Goal: Transaction & Acquisition: Download file/media

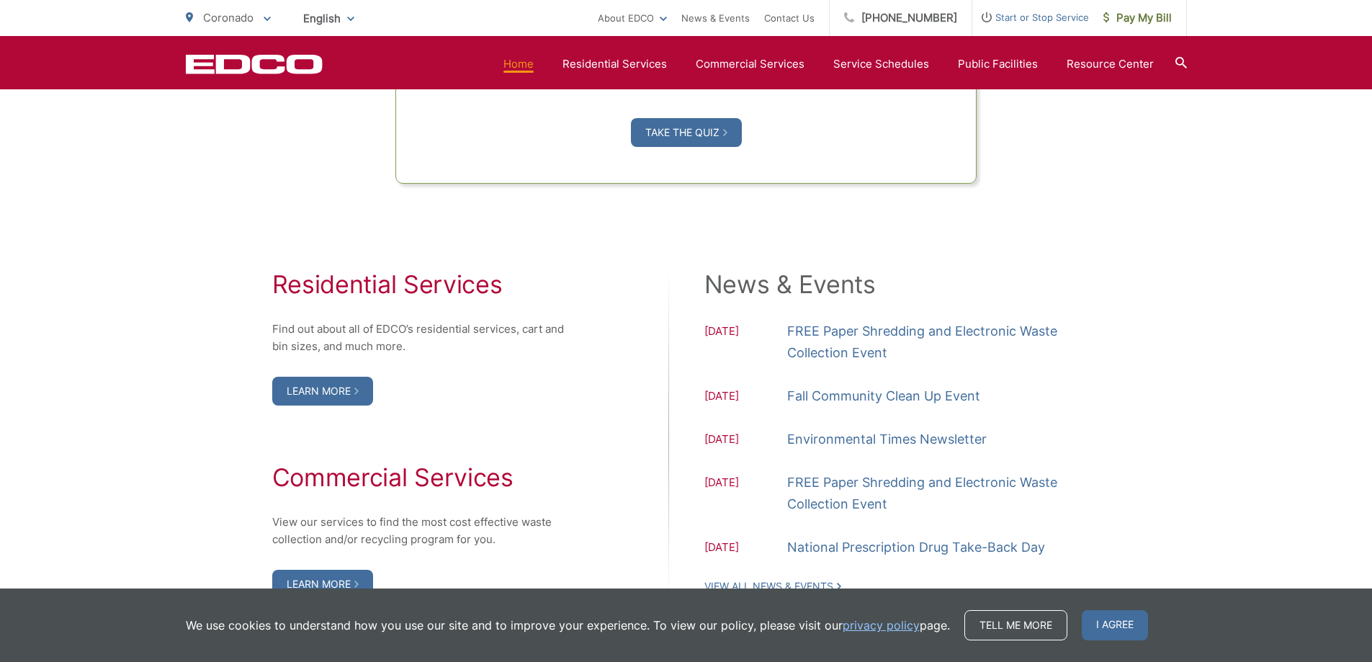
scroll to position [1368, 0]
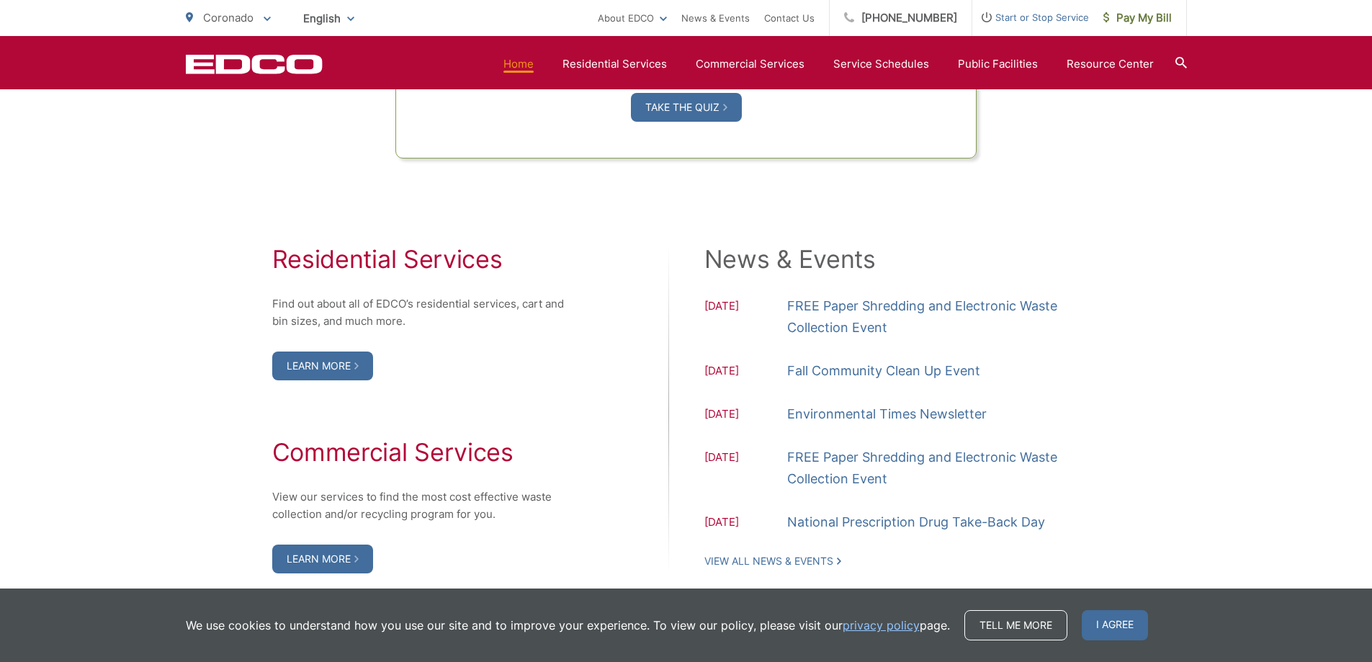
click at [723, 412] on span "06.13.2025" at bounding box center [745, 414] width 83 height 19
click at [885, 416] on link "Environmental Times Newsletter" at bounding box center [886, 414] width 199 height 22
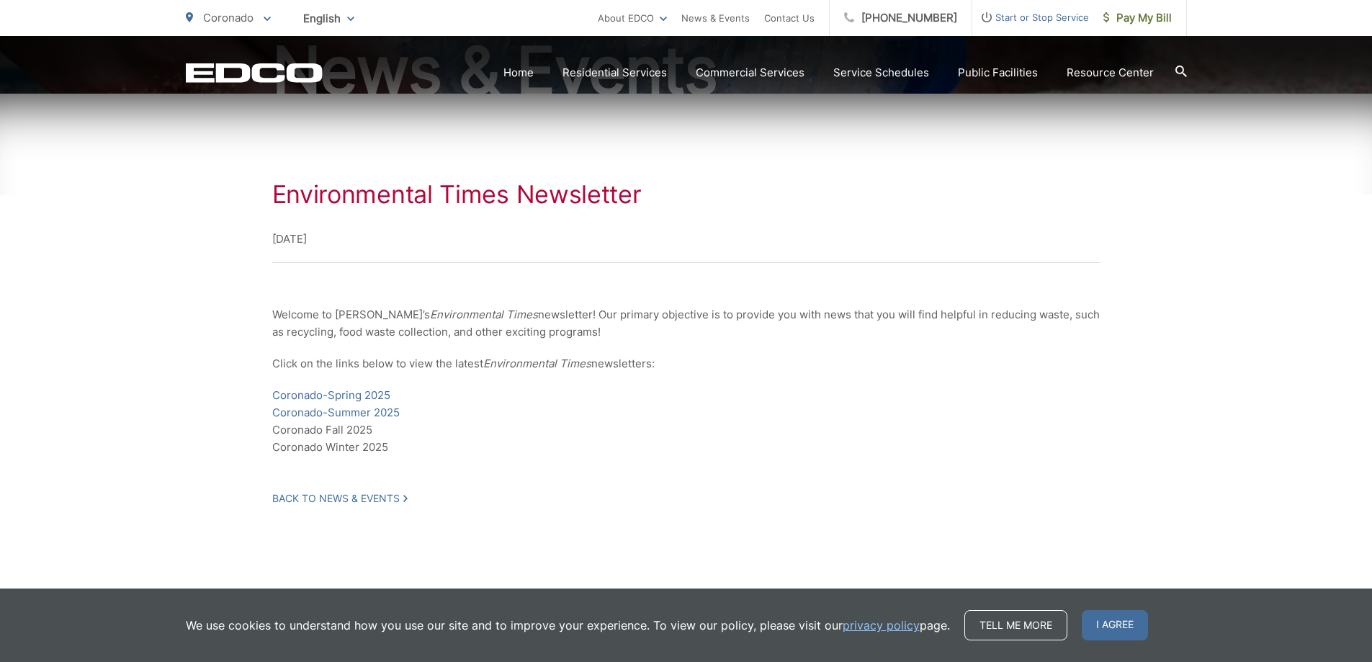
scroll to position [213, 0]
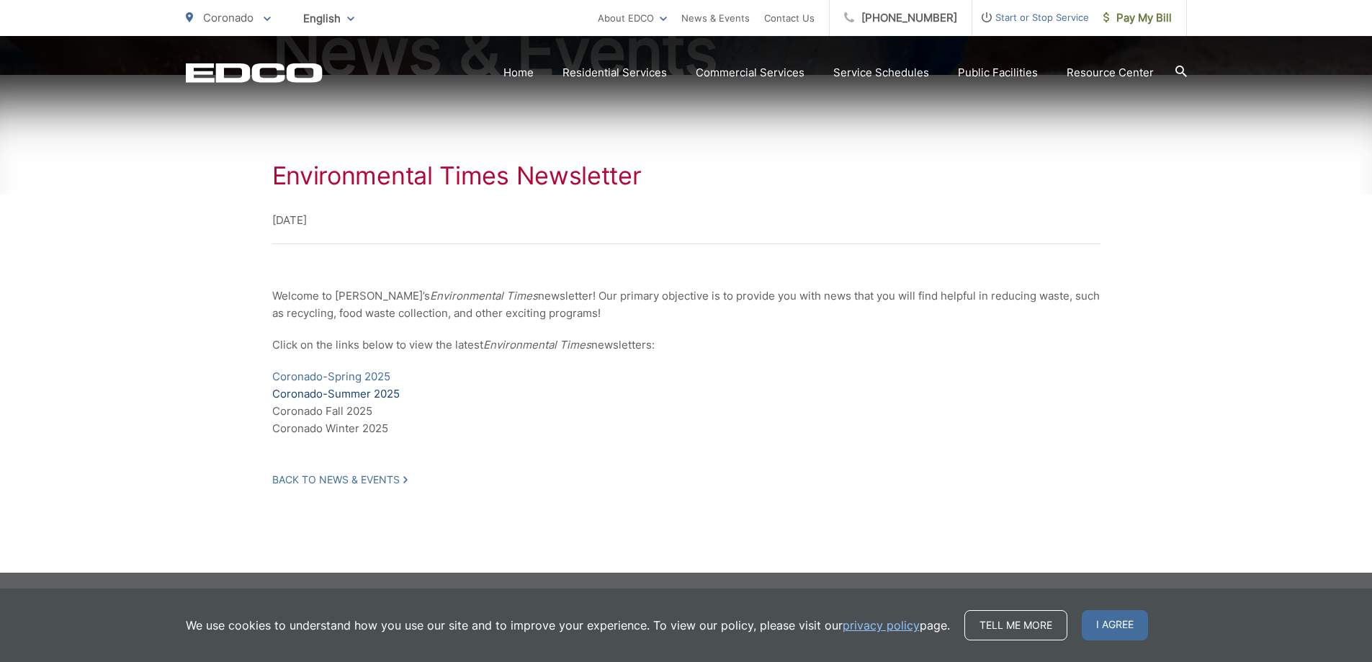
click at [364, 393] on link "Coronado-Summer 2025" at bounding box center [335, 393] width 127 height 17
